Goal: Find specific page/section: Find specific page/section

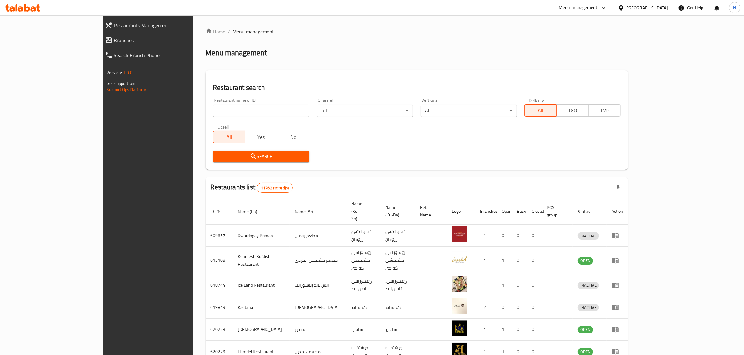
click at [245, 110] on input "search" at bounding box center [261, 111] width 96 height 12
type input "سمك دجلة"
click button "Search" at bounding box center [261, 157] width 96 height 12
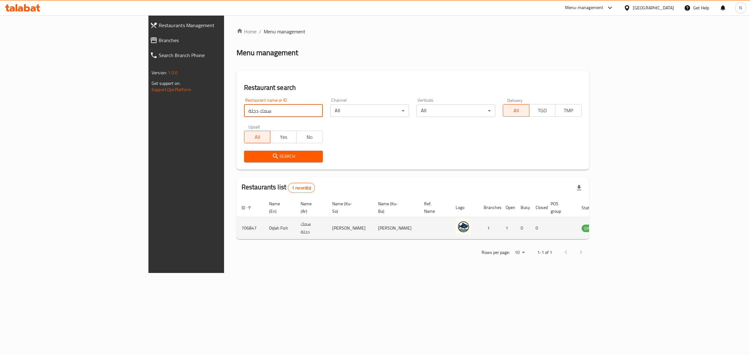
click at [264, 222] on td "Dijlah Fish" at bounding box center [280, 228] width 32 height 22
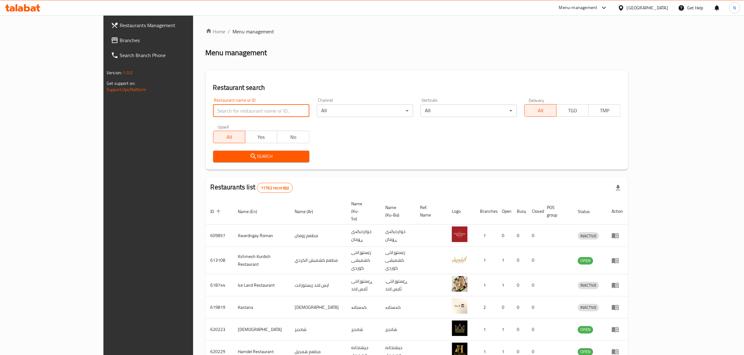
click at [241, 113] on input "search" at bounding box center [261, 111] width 96 height 12
paste input "Al Zubaidi Restaurant"
type input "Al Zubaidi Restaurant"
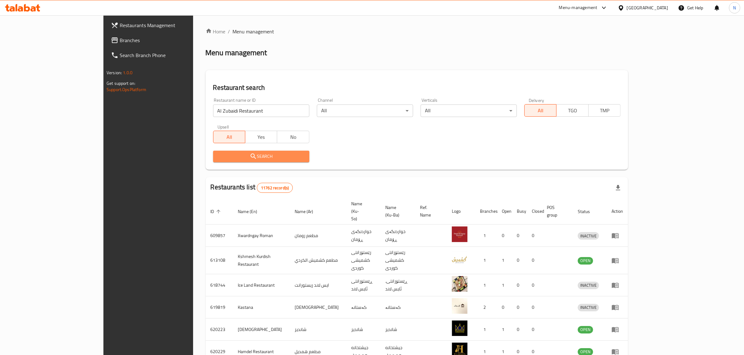
click at [251, 156] on span "Search" at bounding box center [261, 157] width 86 height 8
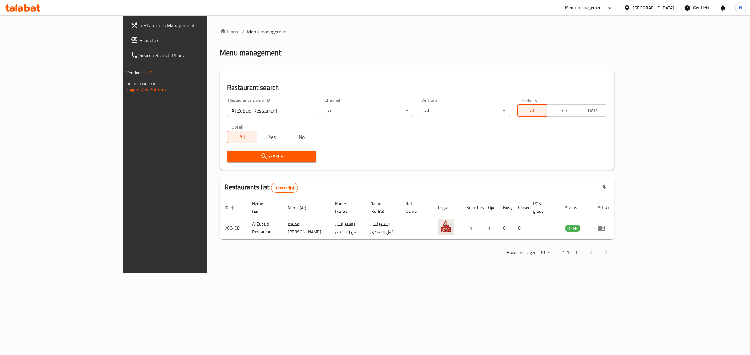
click at [37, 8] on icon at bounding box center [38, 7] width 4 height 7
